Goal: Information Seeking & Learning: Learn about a topic

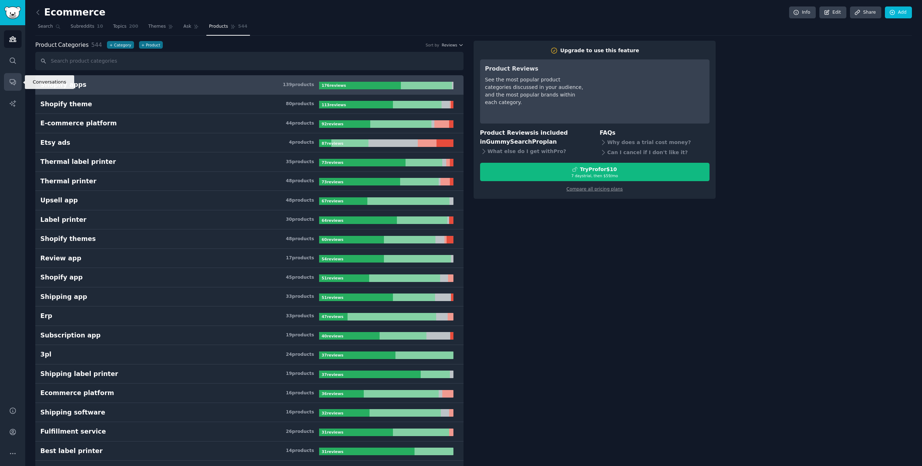
click at [13, 86] on link "Conversations" at bounding box center [13, 82] width 18 height 18
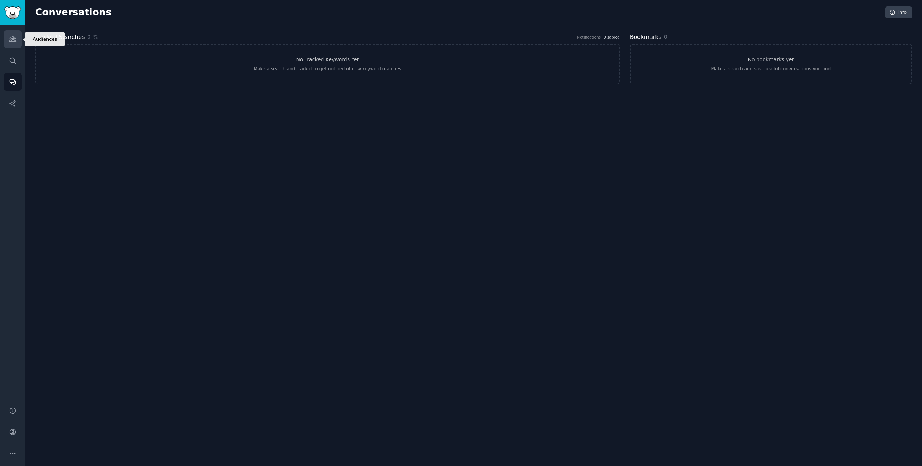
click at [12, 46] on link "Audiences" at bounding box center [13, 39] width 18 height 18
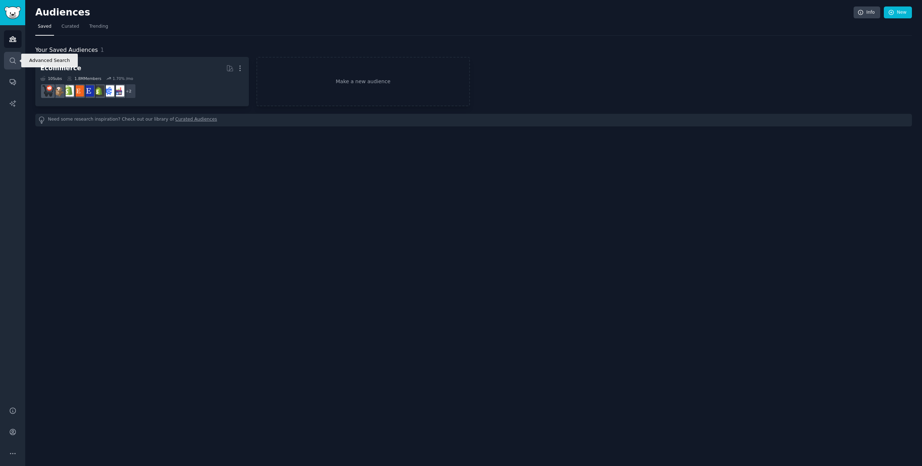
click at [9, 58] on icon "Sidebar" at bounding box center [13, 61] width 8 height 8
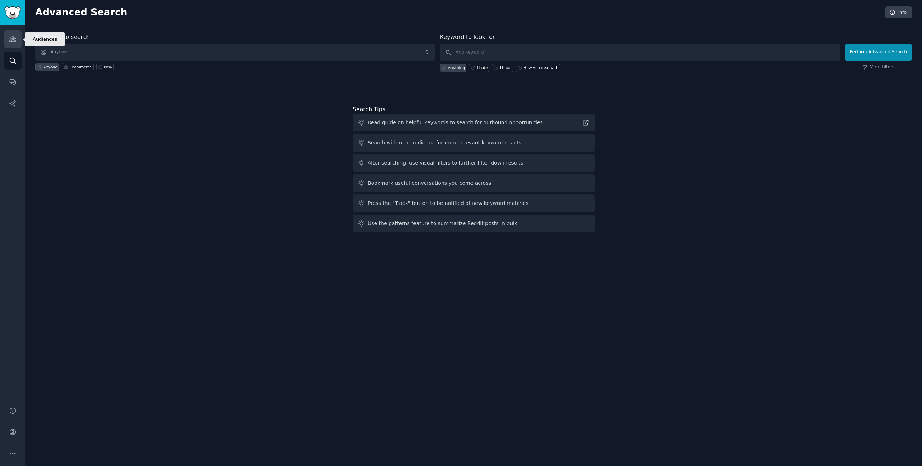
click at [14, 37] on icon "Sidebar" at bounding box center [12, 39] width 6 height 5
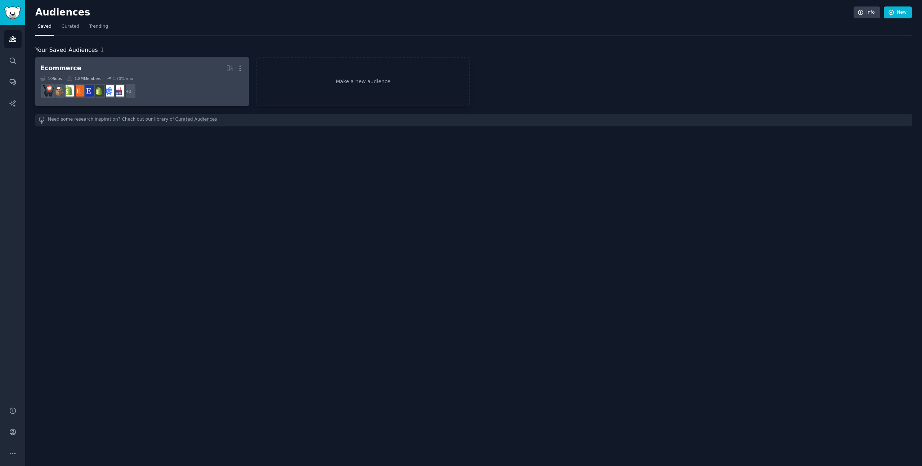
click at [109, 63] on h2 "Ecommerce More" at bounding box center [141, 68] width 203 height 13
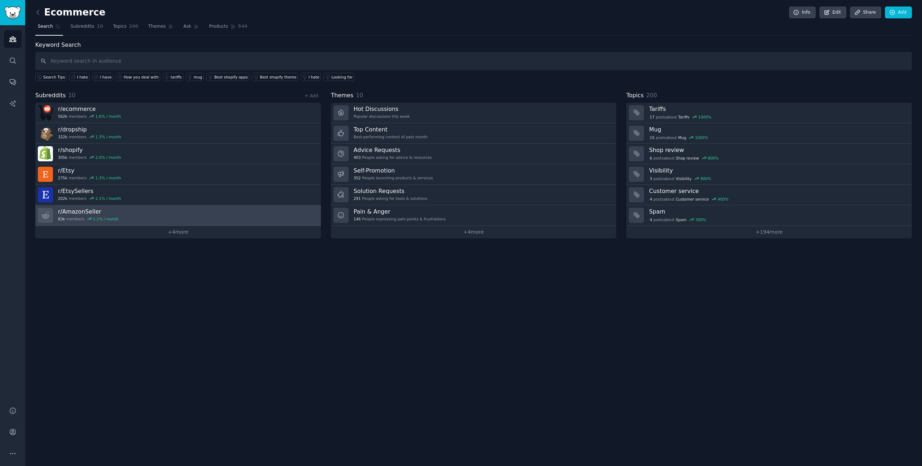
click at [158, 207] on link "r/ AmazonSeller 83k members 1.1 % / month" at bounding box center [178, 215] width 286 height 21
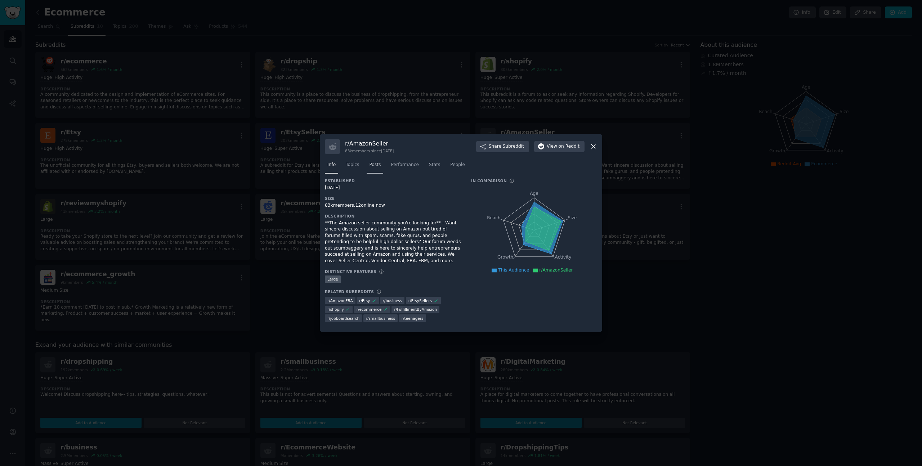
click at [368, 166] on link "Posts" at bounding box center [375, 166] width 17 height 15
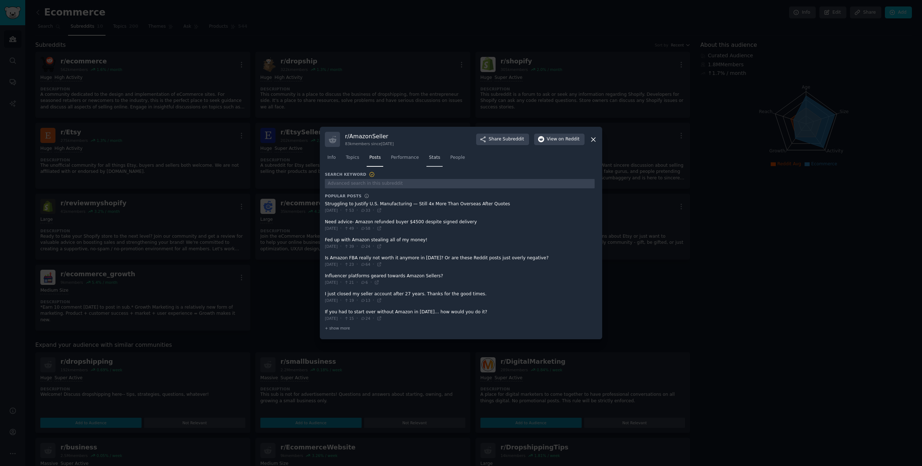
click at [427, 152] on link "Stats" at bounding box center [434, 159] width 16 height 15
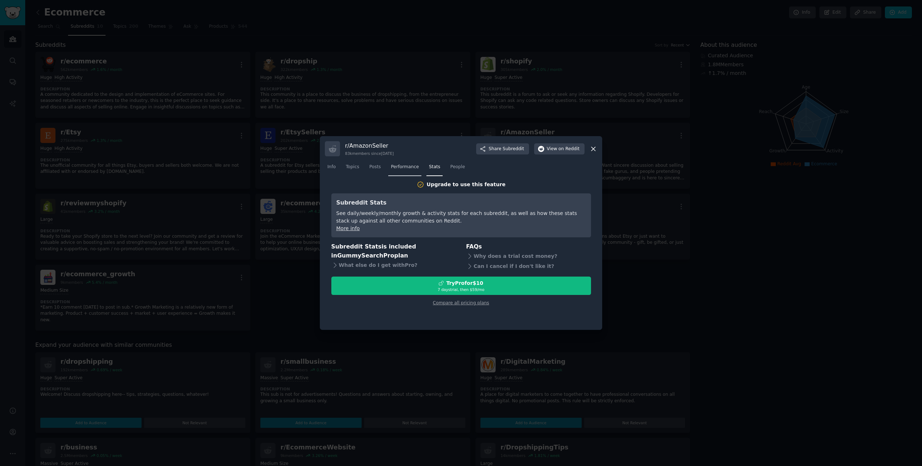
click at [411, 166] on span "Performance" at bounding box center [405, 167] width 28 height 6
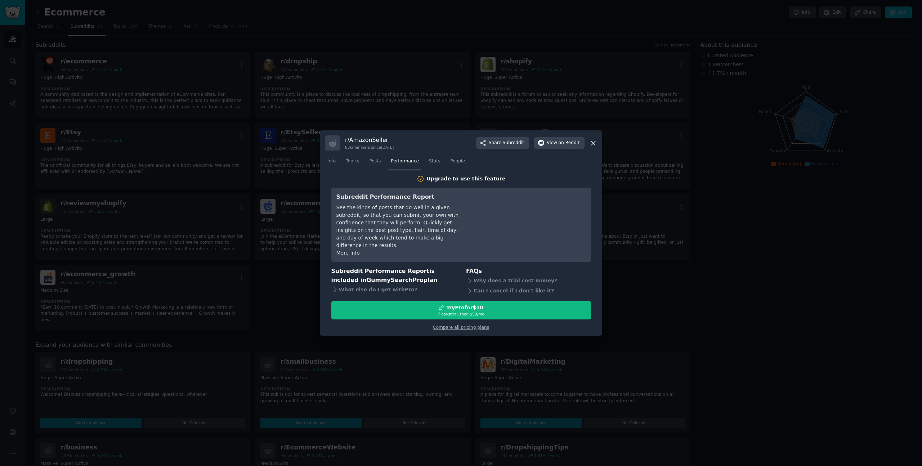
click at [384, 166] on nav "Info Topics Posts Performance Stats People" at bounding box center [461, 163] width 272 height 15
click at [381, 165] on span "Posts" at bounding box center [375, 161] width 12 height 6
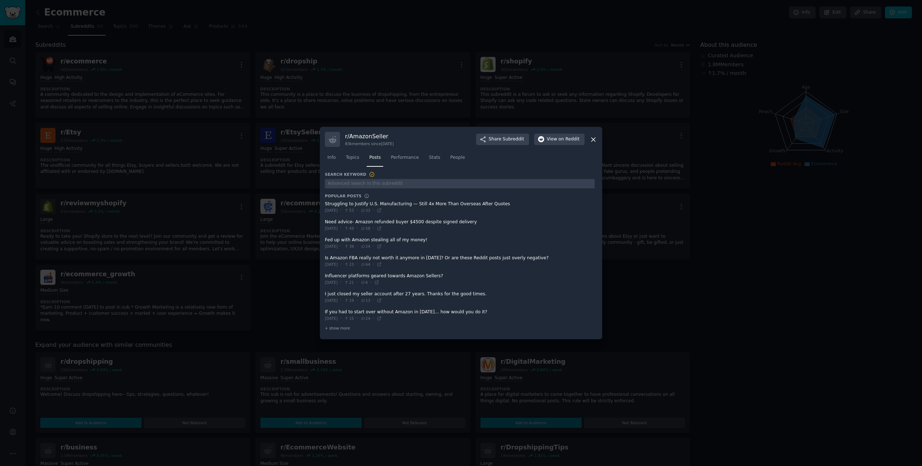
click at [412, 252] on span at bounding box center [460, 261] width 270 height 18
click at [411, 257] on span at bounding box center [460, 261] width 270 height 18
click at [381, 266] on icon at bounding box center [378, 264] width 3 height 3
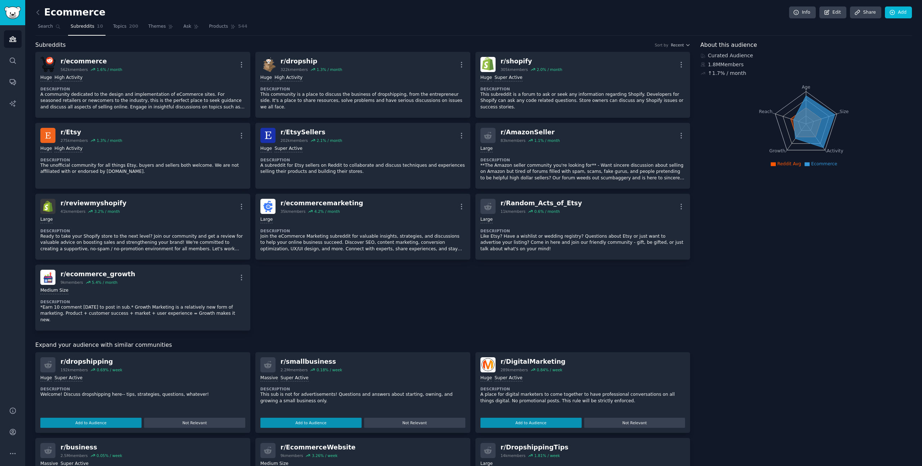
click at [306, 357] on div "r/ smallbusiness" at bounding box center [312, 361] width 62 height 9
click at [344, 418] on button "Add to Audience" at bounding box center [310, 423] width 101 height 10
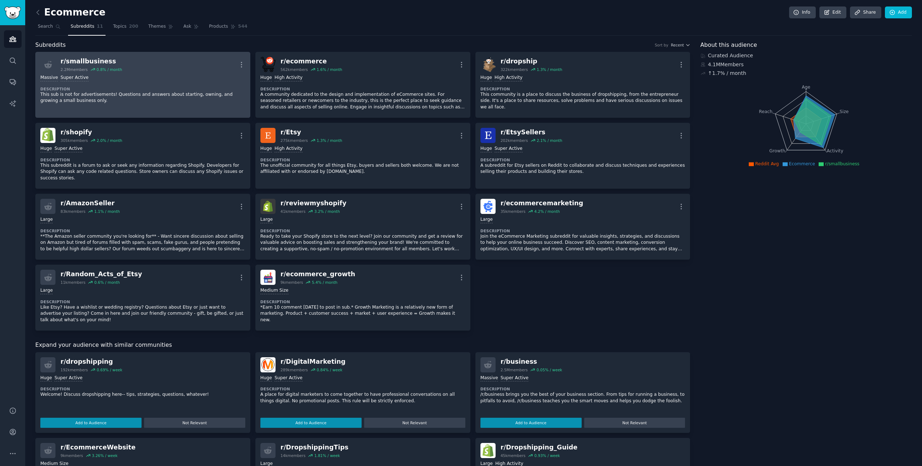
click at [82, 92] on p "This sub is not for advertisements! Questions and answers about starting, ownin…" at bounding box center [142, 97] width 205 height 13
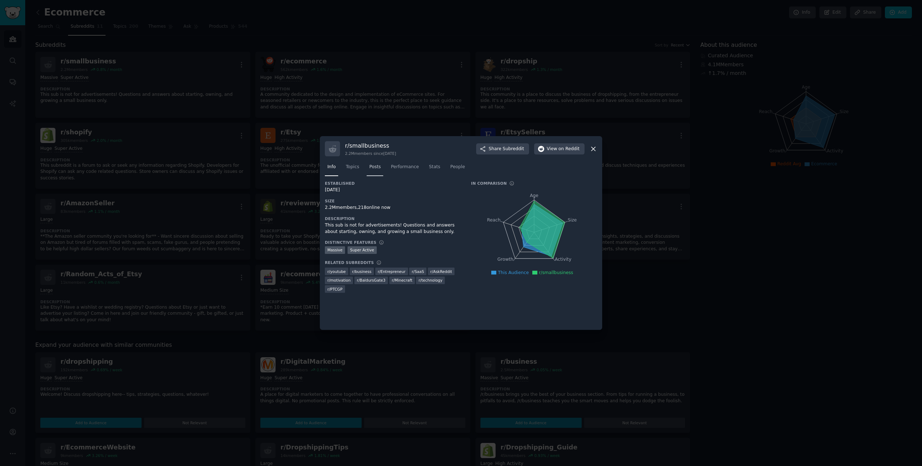
click at [372, 167] on span "Posts" at bounding box center [375, 167] width 12 height 6
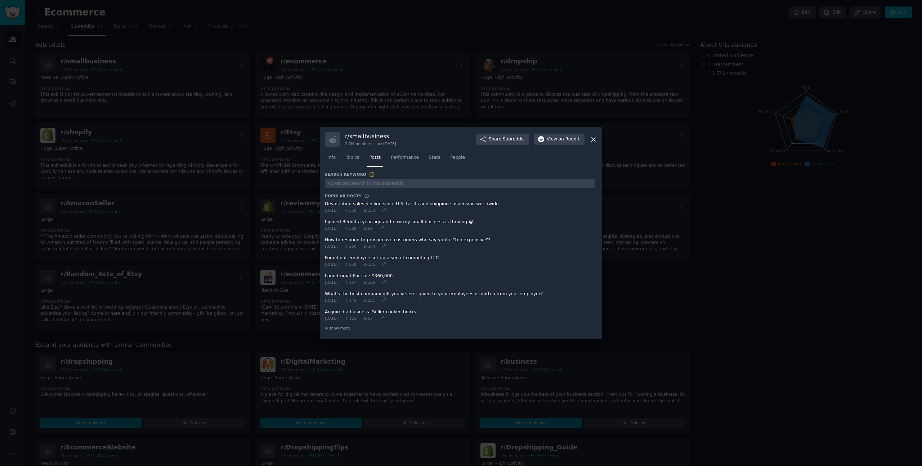
click at [593, 140] on icon at bounding box center [594, 140] width 8 height 8
